Goal: Task Accomplishment & Management: Use online tool/utility

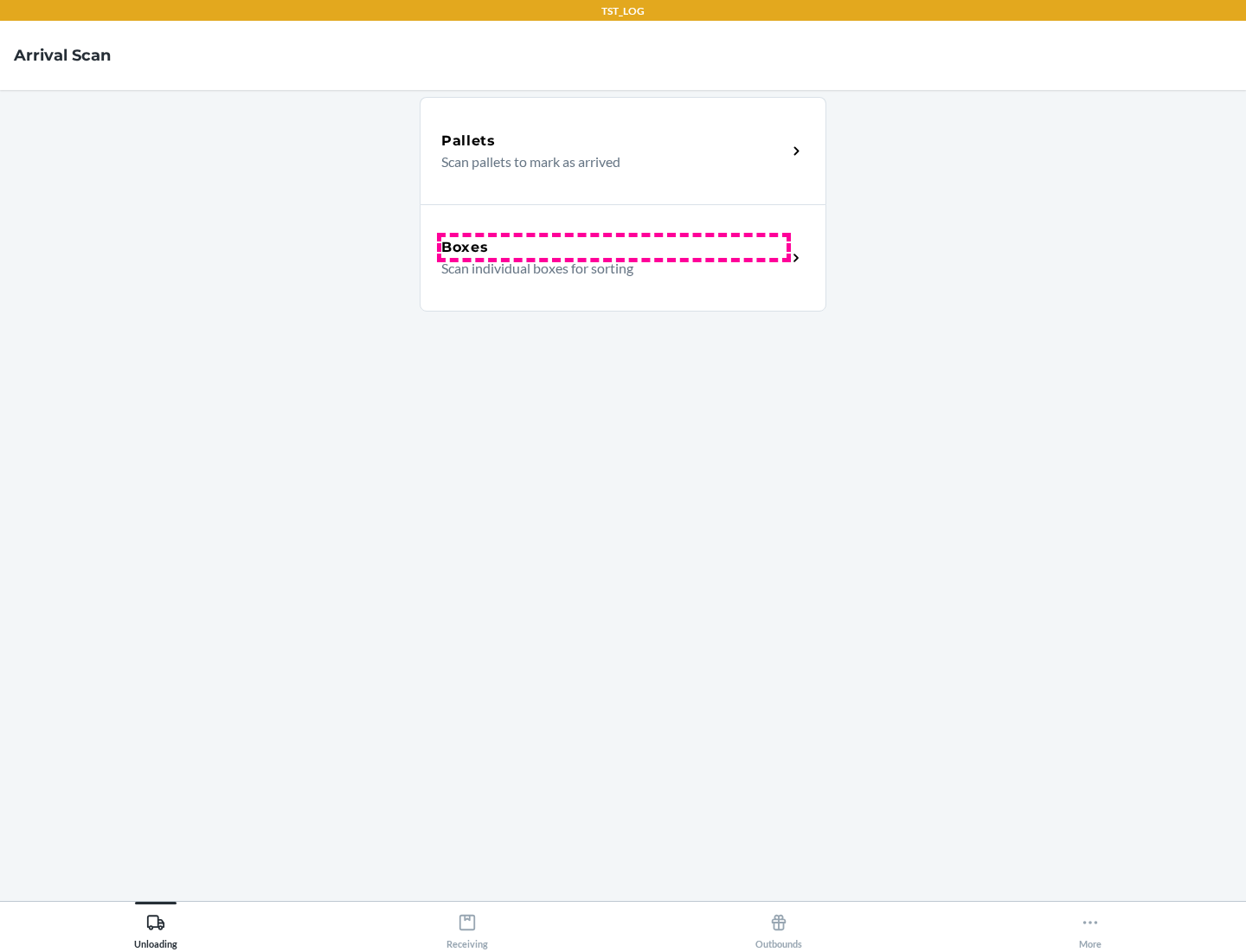
click at [614, 248] on div "Boxes" at bounding box center [613, 247] width 345 height 20
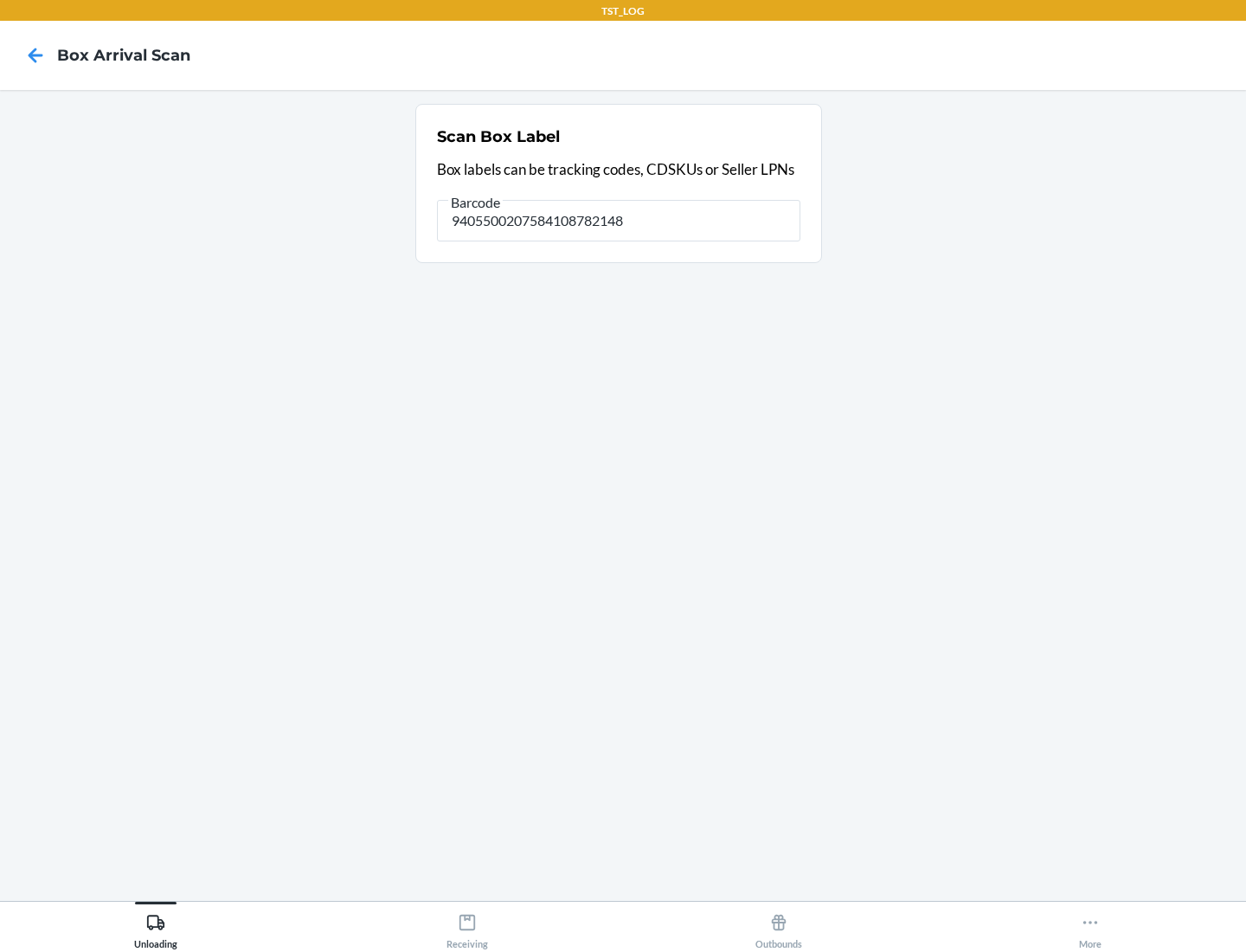
type input "9405500207584108782148"
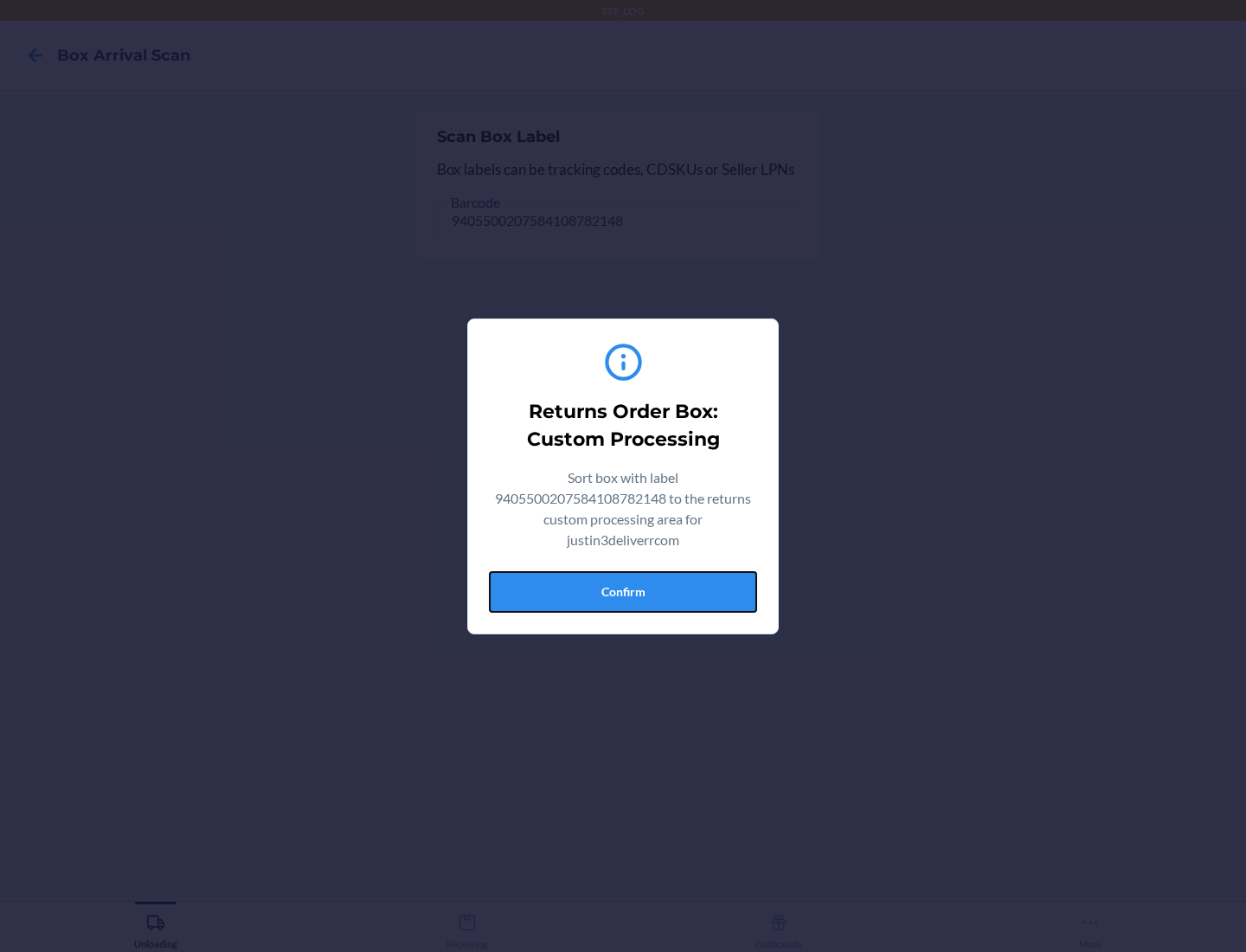
click at [623, 591] on button "Confirm" at bounding box center [623, 592] width 268 height 42
